Goal: Transaction & Acquisition: Purchase product/service

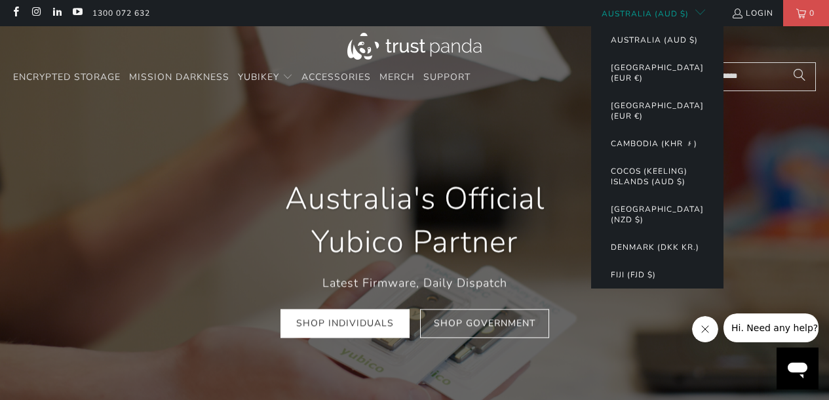
click at [676, 12] on button "Australia (AUD $)" at bounding box center [648, 13] width 114 height 26
click at [665, 11] on button "Australia (AUD $)" at bounding box center [648, 13] width 114 height 26
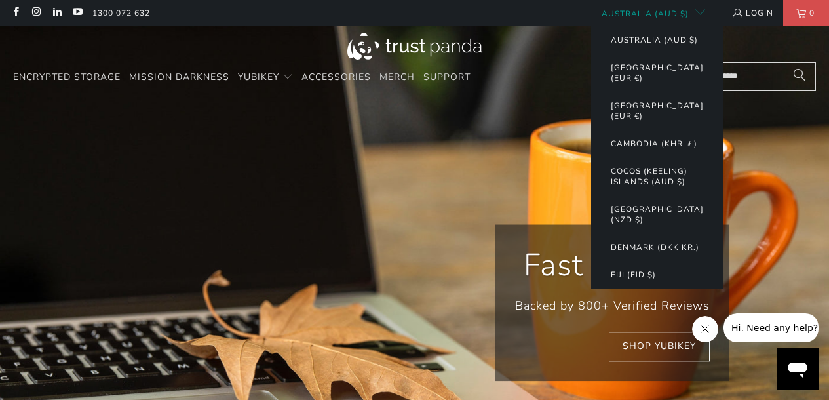
scroll to position [0, 587]
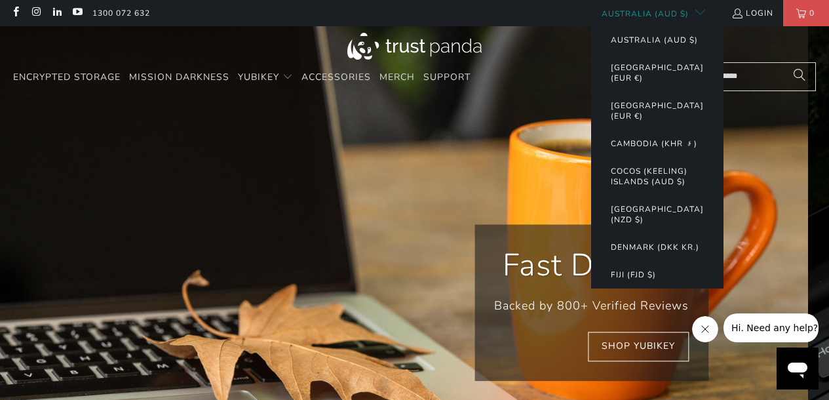
click at [691, 7] on button "Australia (AUD $)" at bounding box center [648, 13] width 114 height 26
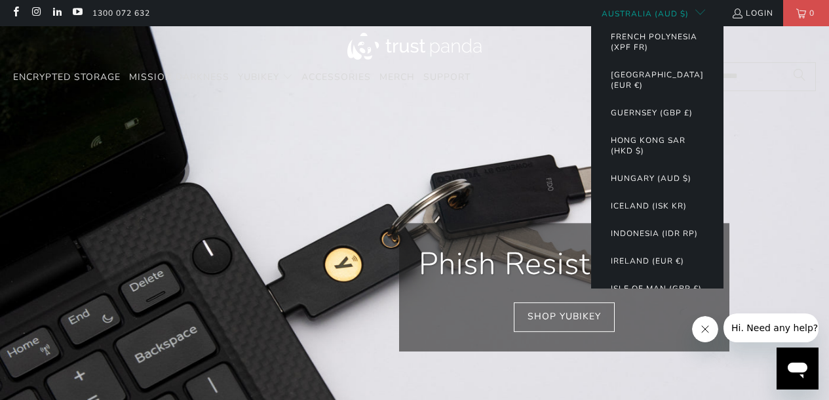
scroll to position [329, 0]
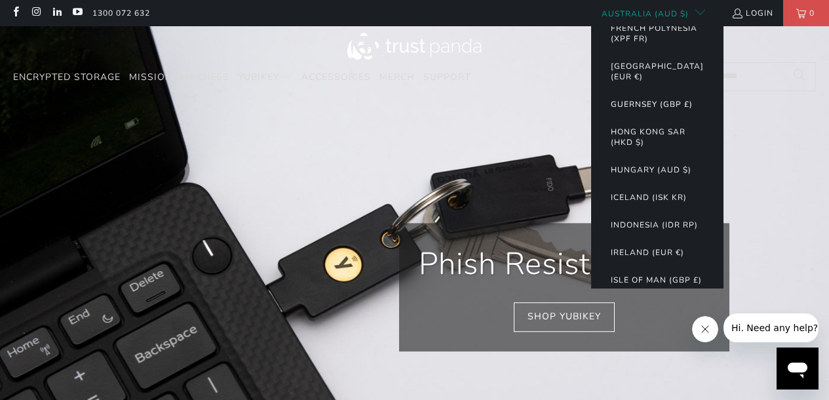
click at [662, 116] on button "Guernsey (GBP £)" at bounding box center [652, 104] width 108 height 28
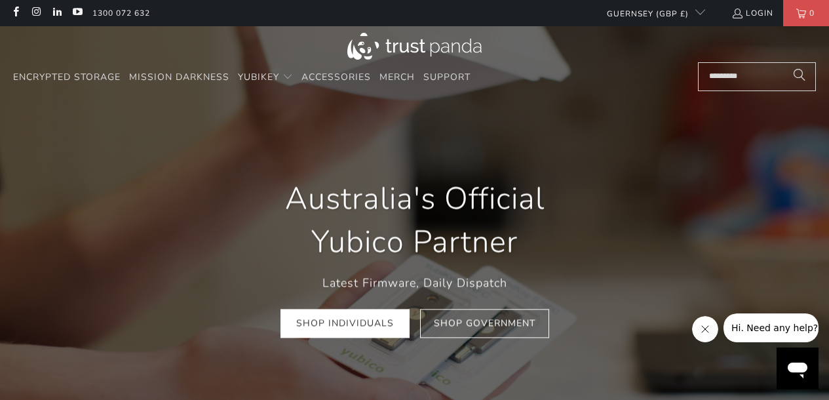
click at [737, 73] on input "Search..." at bounding box center [757, 76] width 118 height 29
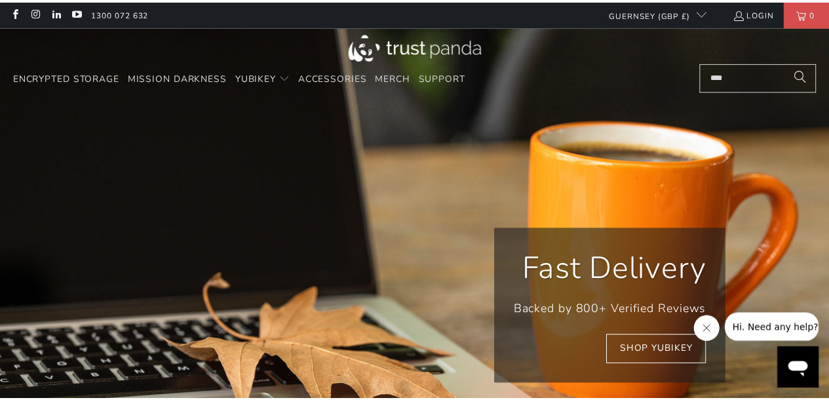
scroll to position [0, 149]
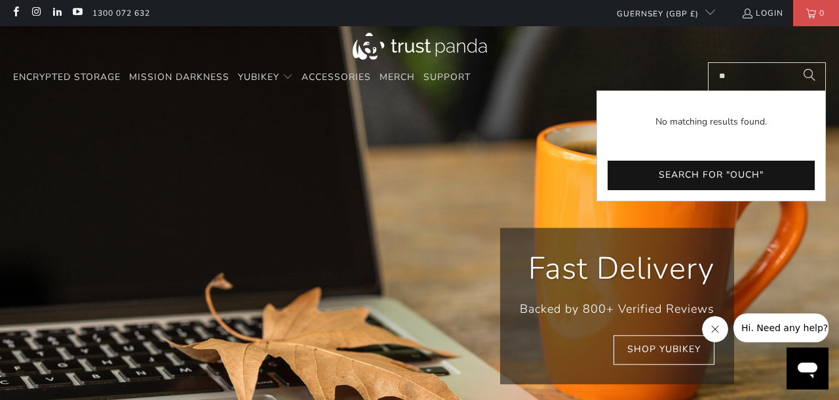
type input "*"
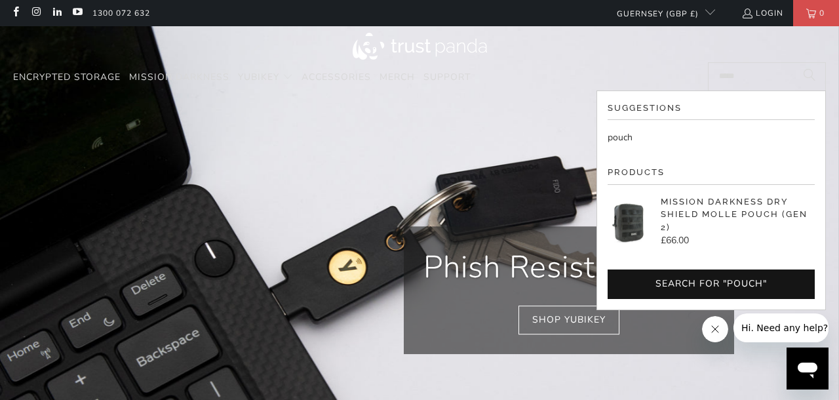
type input "*****"
click at [704, 214] on p "Mission Darkness Dry Shield MOLLE Pouch (Gen 2)" at bounding box center [738, 214] width 154 height 39
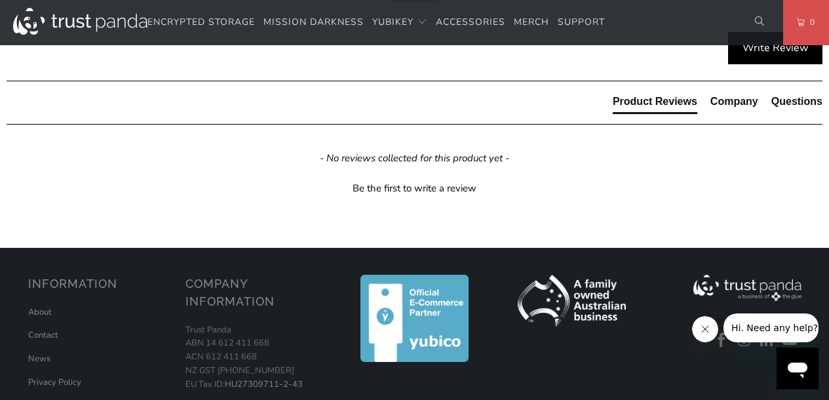
scroll to position [732, 0]
